Goal: Navigation & Orientation: Find specific page/section

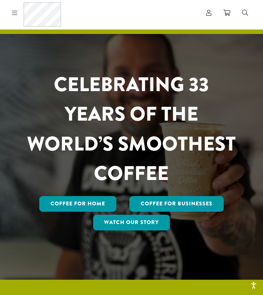
scroll to position [16, 0]
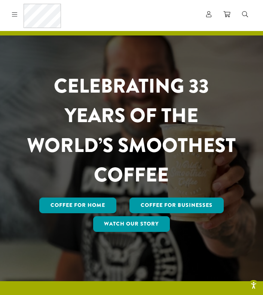
click at [15, 14] on icon at bounding box center [15, 14] width 6 height 6
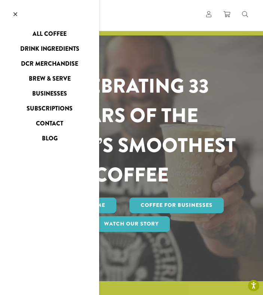
click at [64, 92] on link "Businesses" at bounding box center [49, 94] width 99 height 12
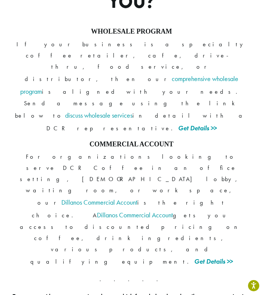
scroll to position [652, 0]
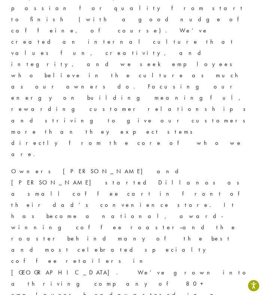
scroll to position [218, 0]
